Goal: Check status: Check status

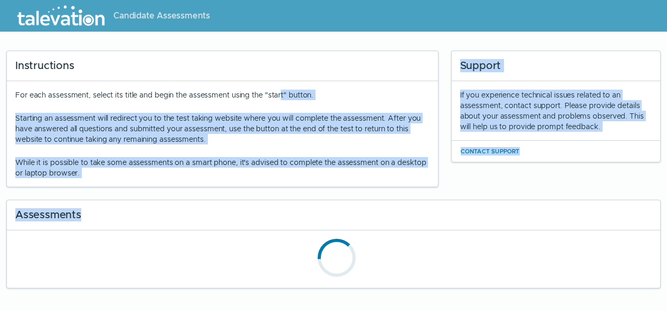
drag, startPoint x: 282, startPoint y: 90, endPoint x: 226, endPoint y: 211, distance: 132.9
click at [225, 212] on div "Instructions For each assessment, select its title and begin the assessment usi…" at bounding box center [333, 163] width 667 height 251
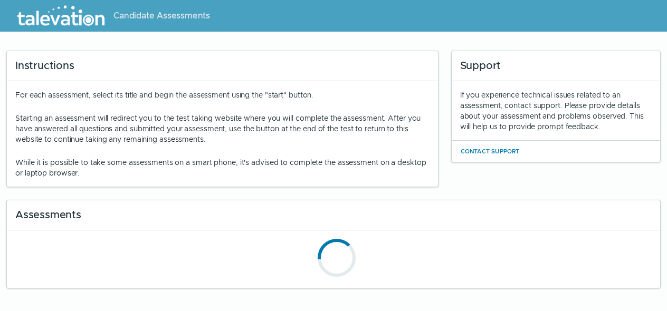
click at [225, 216] on div "Assessments" at bounding box center [333, 216] width 653 height 30
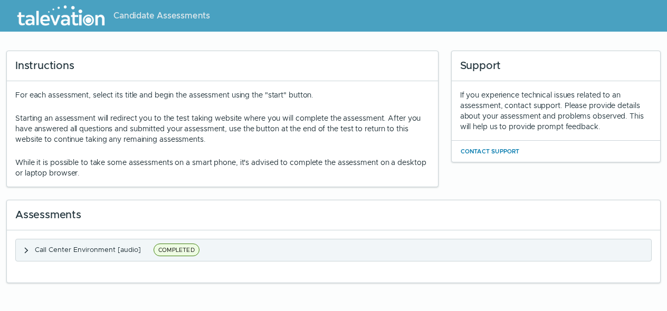
click at [130, 252] on span "Call Center Environment [audio]" at bounding box center [88, 249] width 106 height 9
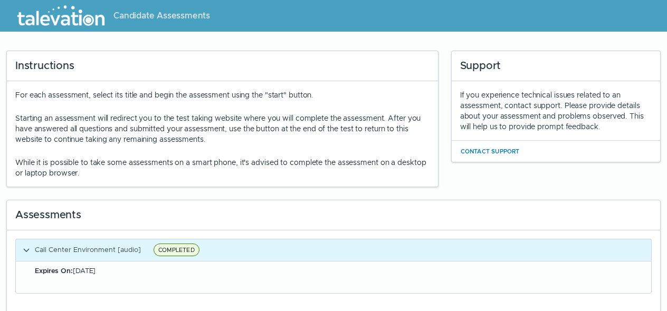
click at [112, 269] on div "Expires On: [DATE]" at bounding box center [340, 271] width 610 height 11
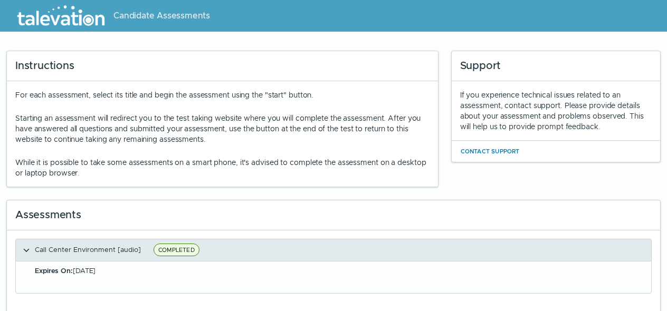
click at [112, 256] on clr-accordion-title "Call Center Environment [audio] COMPLETED" at bounding box center [119, 250] width 168 height 13
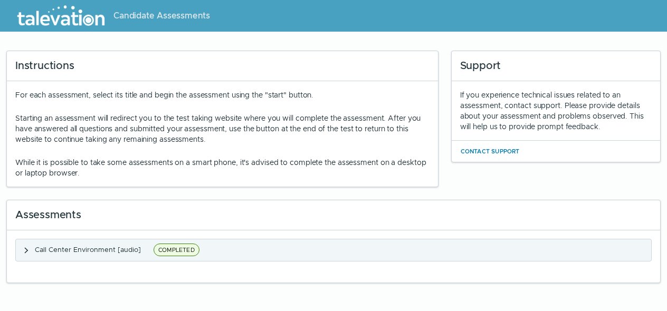
click at [112, 256] on clr-accordion-title "Call Center Environment [audio] COMPLETED" at bounding box center [119, 250] width 168 height 13
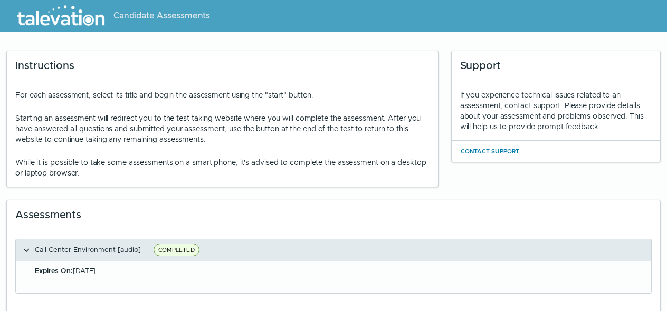
click at [112, 256] on clr-accordion-title "Call Center Environment [audio] COMPLETED" at bounding box center [119, 250] width 168 height 13
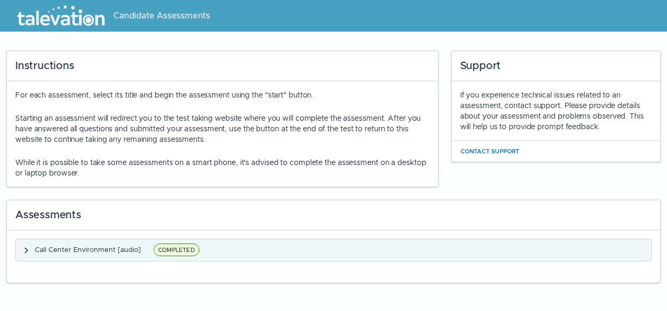
click at [112, 256] on clr-accordion-title "Call Center Environment [audio] COMPLETED" at bounding box center [119, 250] width 168 height 13
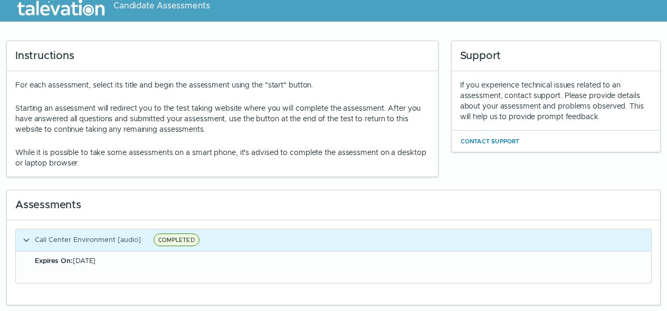
scroll to position [11, 0]
